Goal: Information Seeking & Learning: Check status

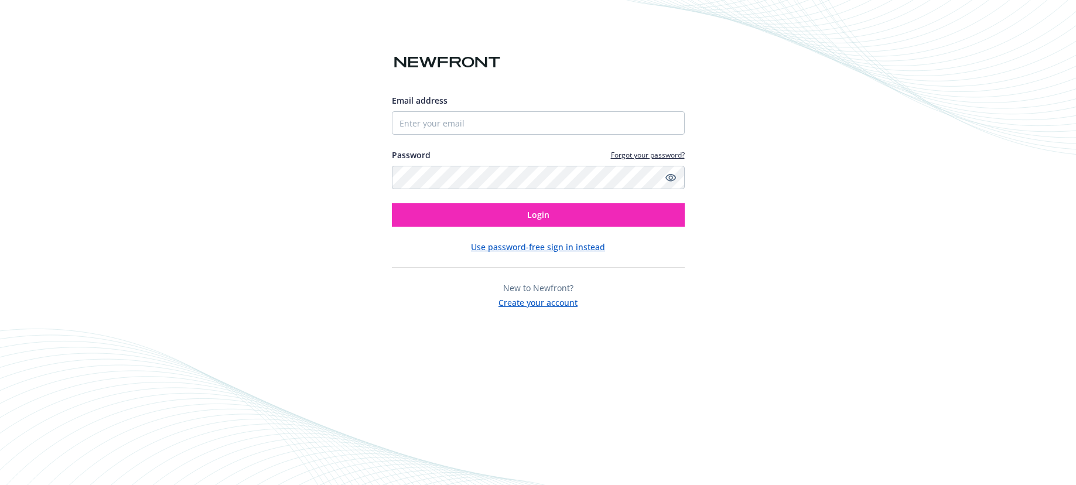
click at [668, 125] on keeper-lock "Open Keeper Popup" at bounding box center [671, 123] width 14 height 14
type input "[EMAIL_ADDRESS][DOMAIN_NAME]"
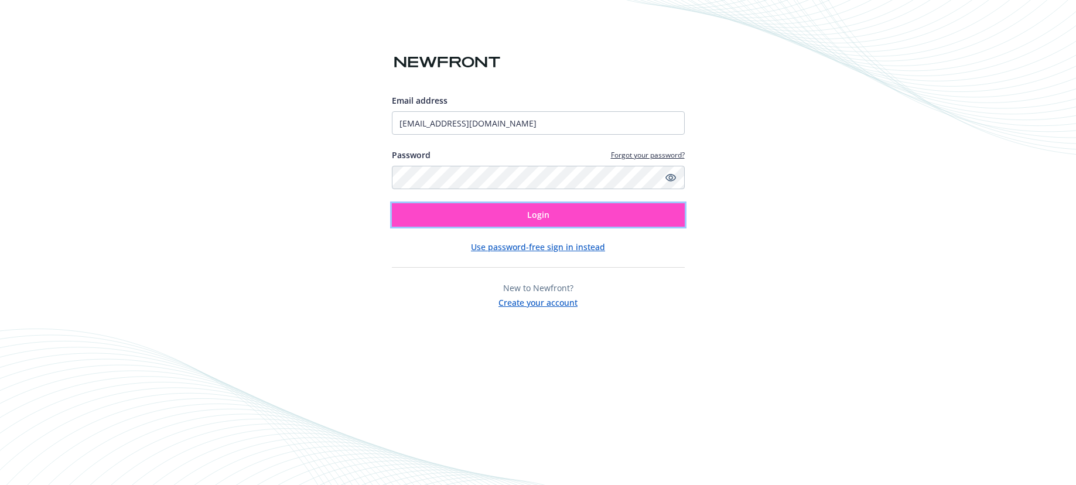
click at [586, 218] on button "Login" at bounding box center [538, 214] width 293 height 23
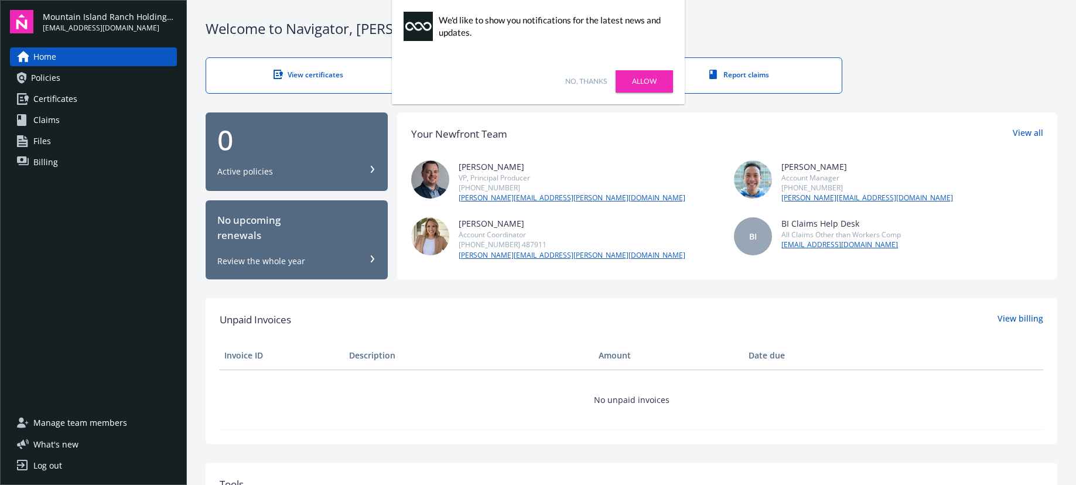
click at [589, 83] on link "No, thanks" at bounding box center [586, 81] width 42 height 11
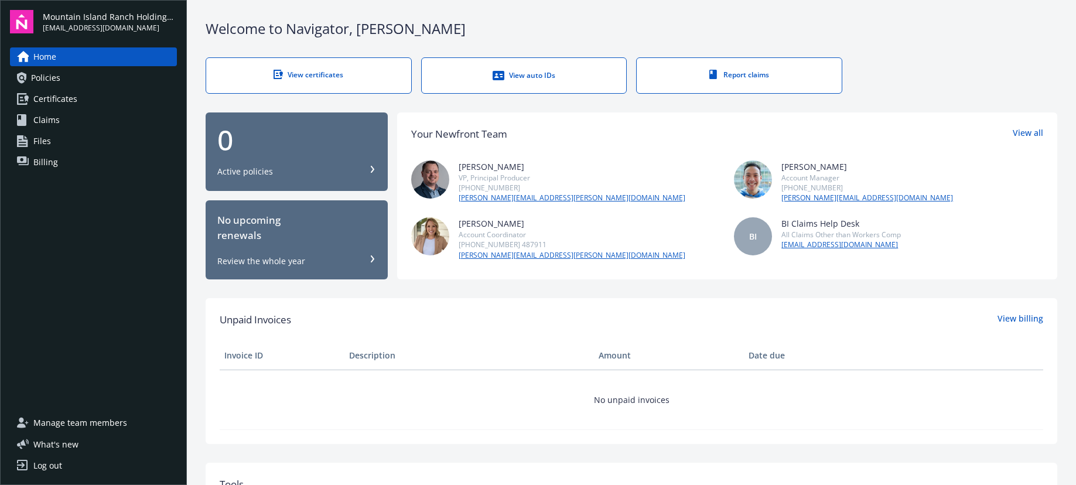
click at [537, 78] on div "View auto IDs" at bounding box center [524, 76] width 158 height 12
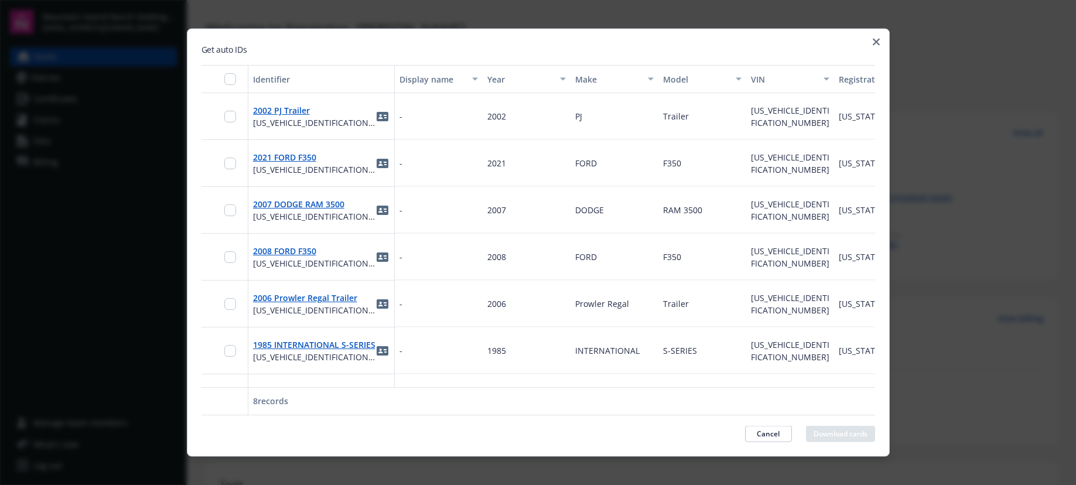
click at [883, 39] on div "Get auto IDs Identifier Display name Year Make Model VIN Registration state Gar…" at bounding box center [538, 243] width 703 height 428
click at [878, 41] on icon "button" at bounding box center [876, 42] width 7 height 7
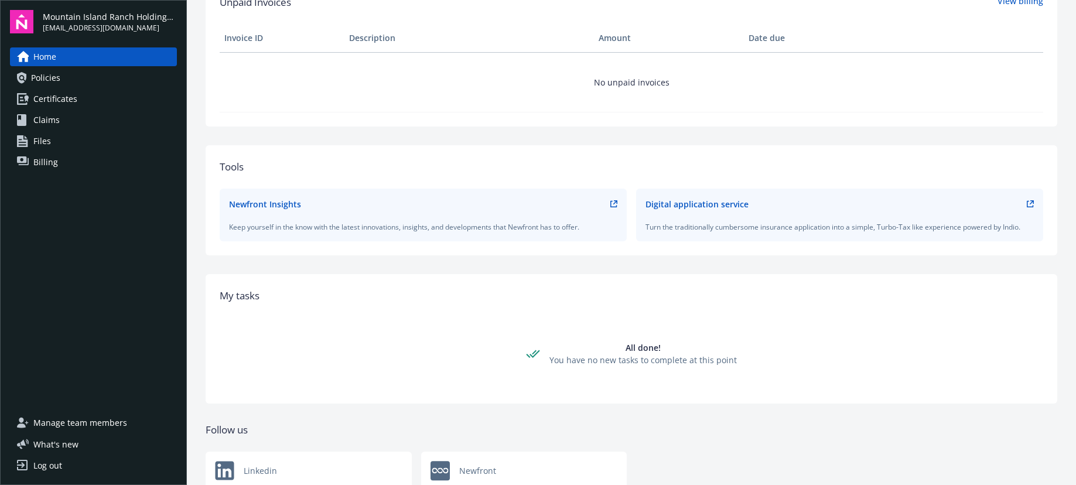
scroll to position [351, 0]
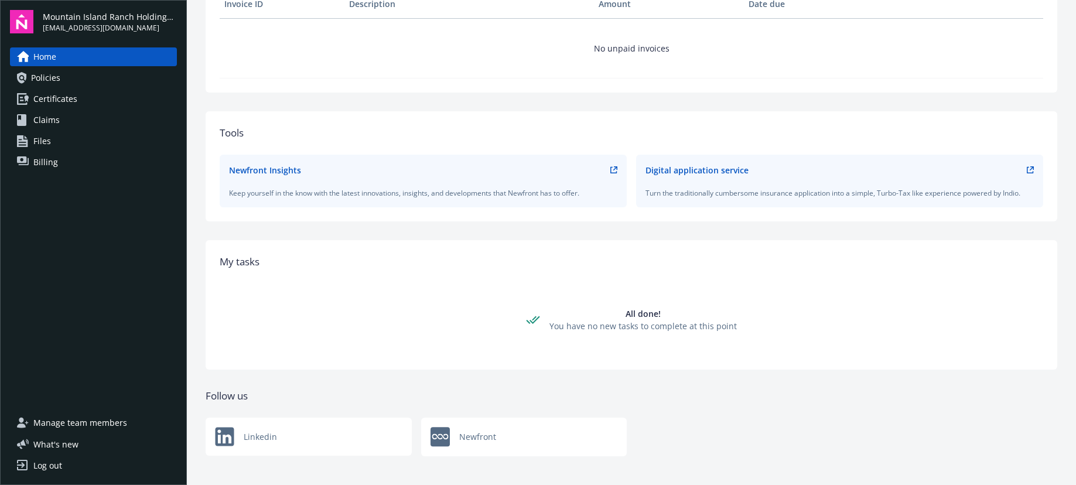
click at [66, 114] on link "Claims" at bounding box center [93, 120] width 167 height 19
